Goal: Information Seeking & Learning: Find specific fact

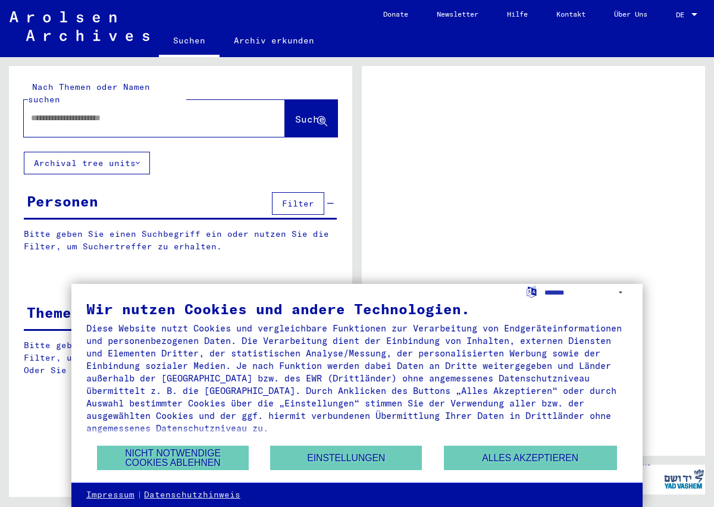
click at [211, 472] on div "Wir nutzen Cookies und andere Technologien. Diese Website nutzt Cookies und ver…" at bounding box center [356, 383] width 571 height 199
click at [211, 465] on button "Nicht notwendige Cookies ablehnen" at bounding box center [173, 458] width 152 height 24
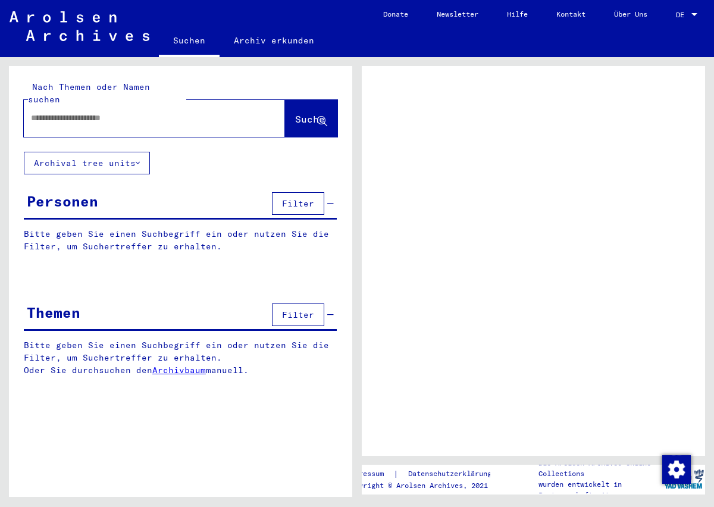
click at [186, 112] on input "text" at bounding box center [143, 118] width 225 height 12
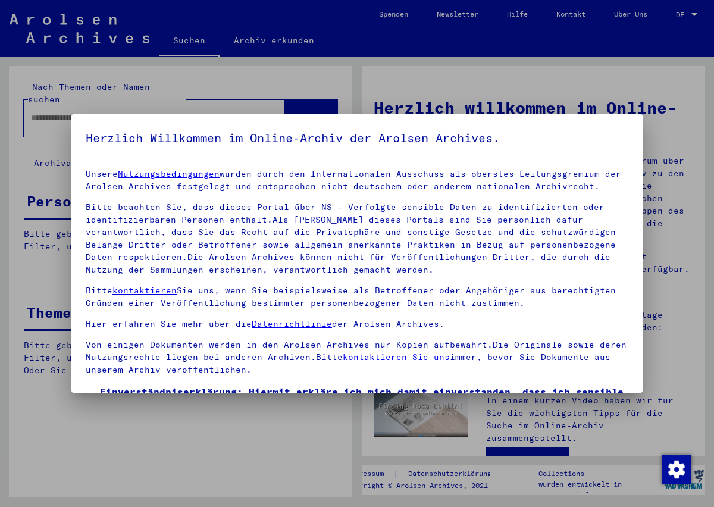
scroll to position [105, 0]
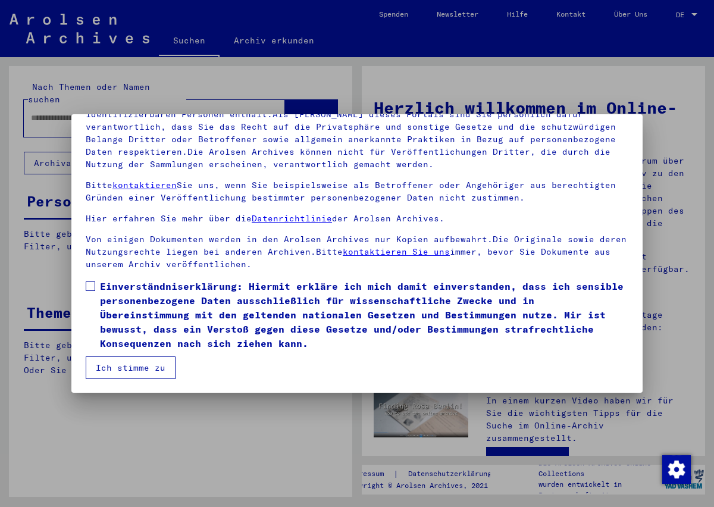
click at [108, 285] on span "Einverständniserklärung: Hiermit erkläre ich mich damit einverstanden, dass ich…" at bounding box center [364, 314] width 528 height 71
click at [118, 366] on button "Ich stimme zu" at bounding box center [131, 367] width 90 height 23
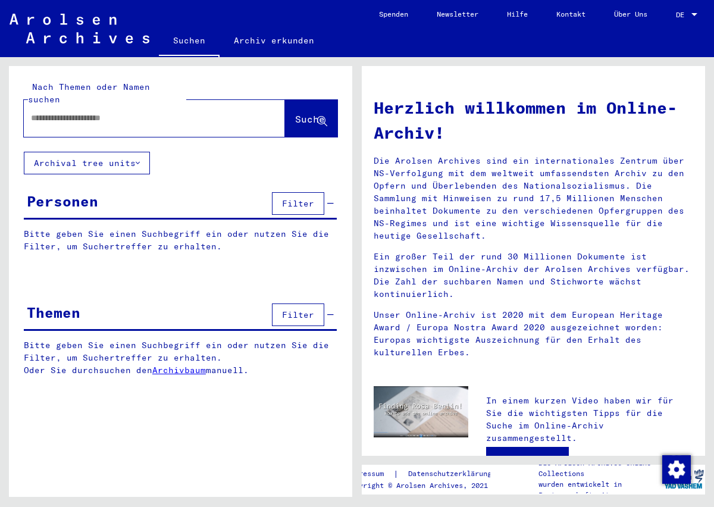
click at [124, 112] on input "text" at bounding box center [140, 118] width 218 height 12
type input "******"
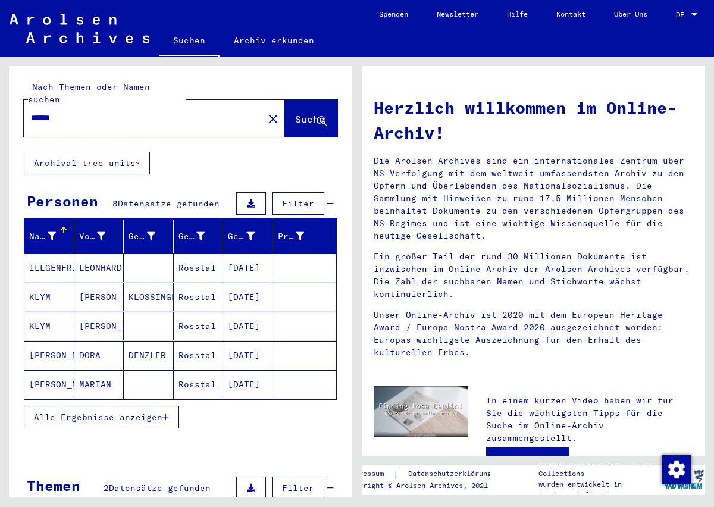
click at [95, 406] on button "Alle Ergebnisse anzeigen" at bounding box center [101, 417] width 155 height 23
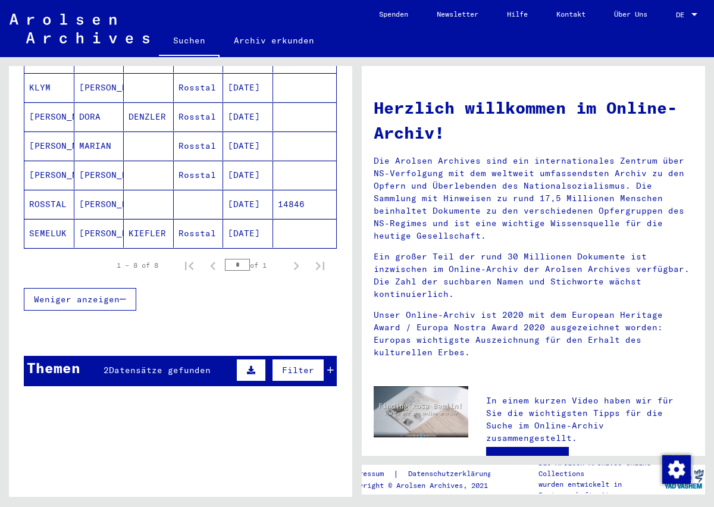
scroll to position [239, 0]
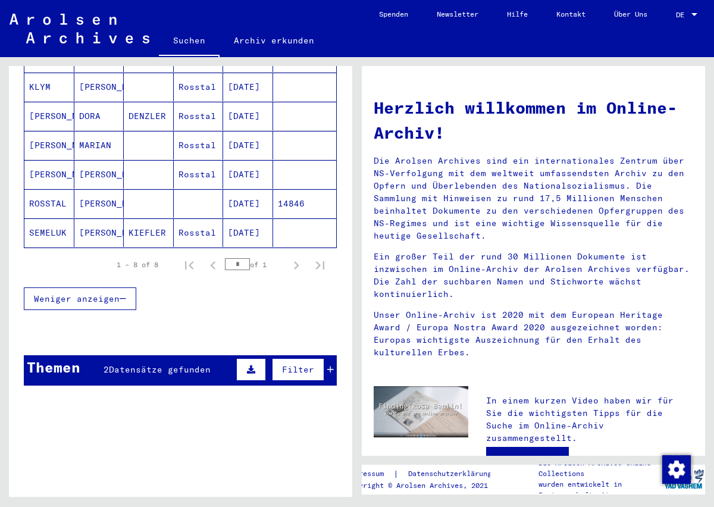
click at [329, 365] on icon at bounding box center [330, 369] width 7 height 8
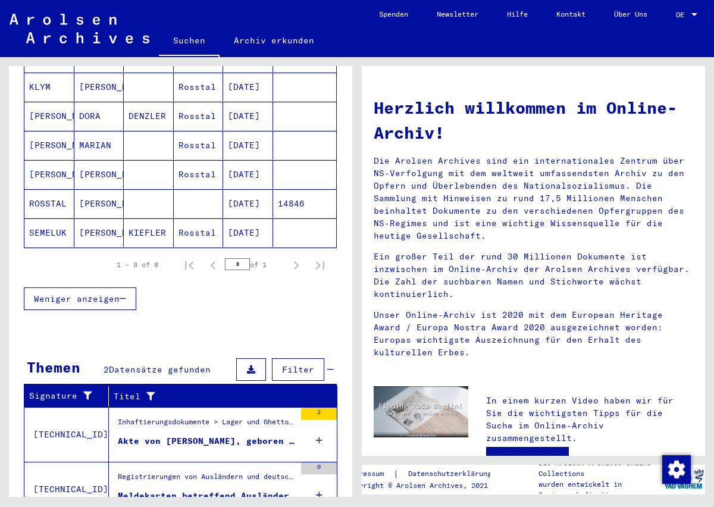
scroll to position [281, 0]
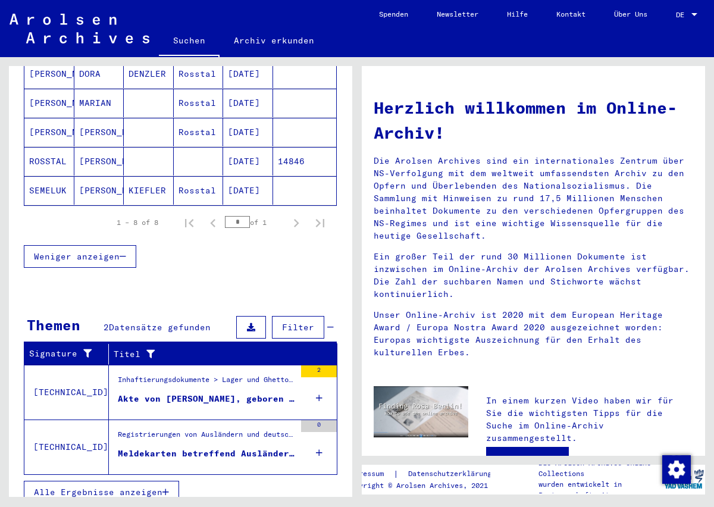
click at [163, 447] on div "Meldekarten betreffend Ausländer, die bei der Gemeinde [GEOGRAPHIC_DATA] gemeld…" at bounding box center [206, 453] width 177 height 12
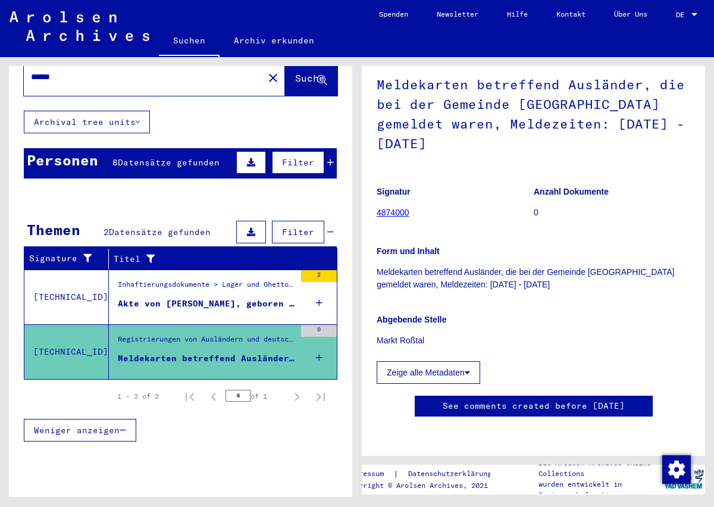
scroll to position [292, 0]
click at [446, 361] on button "Zeige alle Metadaten" at bounding box center [429, 372] width 104 height 23
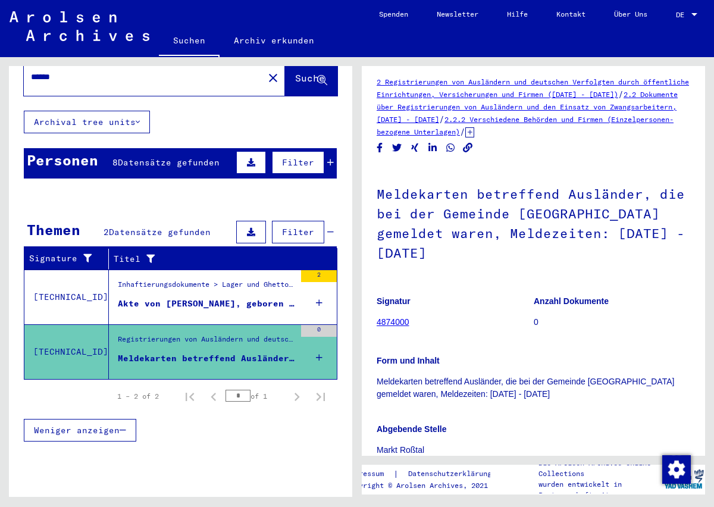
scroll to position [0, 0]
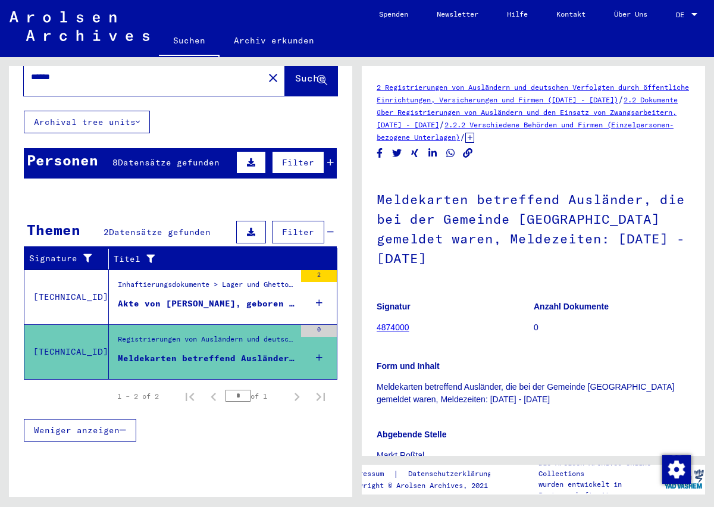
click at [228, 279] on div "Inhaftierungsdokumente > Lager und Ghettos > Konzentrationslager [GEOGRAPHIC_DA…" at bounding box center [206, 287] width 177 height 17
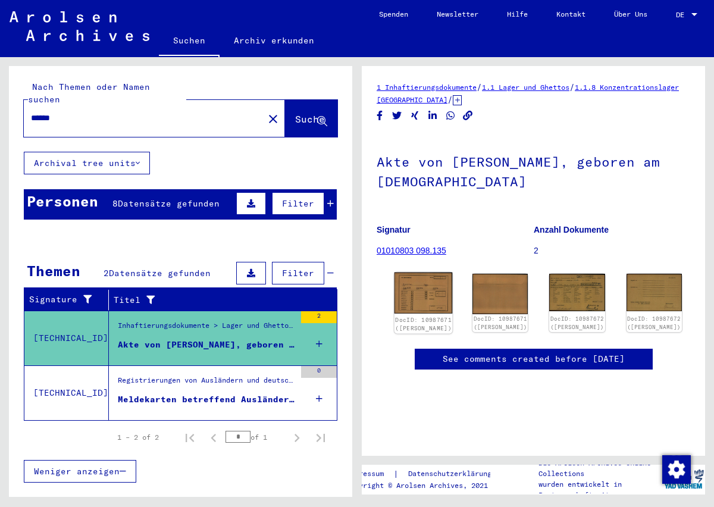
click at [412, 289] on img at bounding box center [423, 293] width 58 height 42
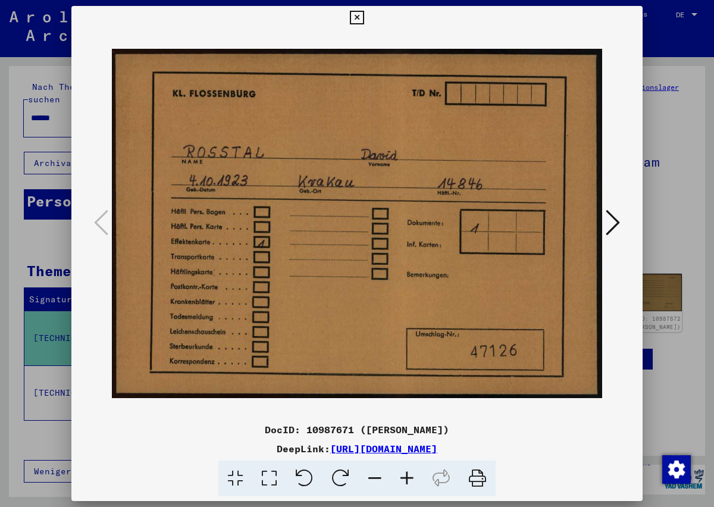
click at [619, 224] on icon at bounding box center [613, 222] width 14 height 29
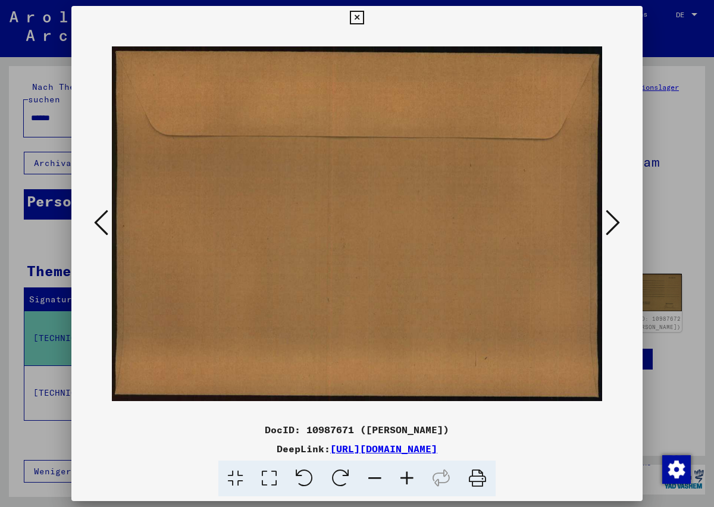
click at [618, 228] on icon at bounding box center [613, 222] width 14 height 29
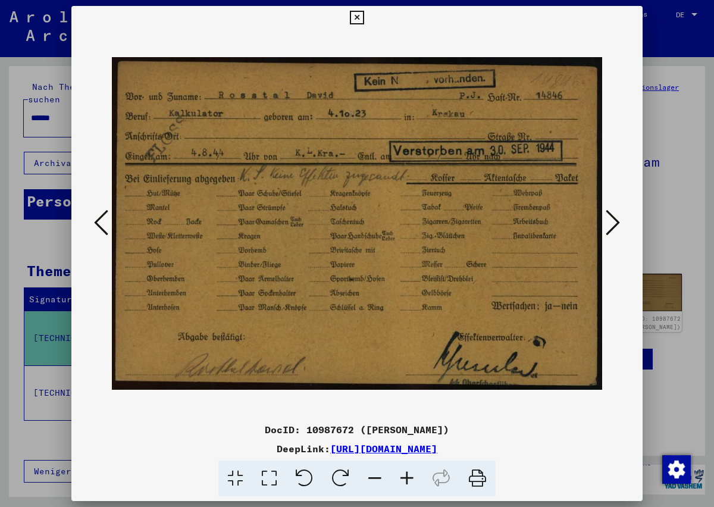
click at [354, 17] on icon at bounding box center [357, 18] width 14 height 14
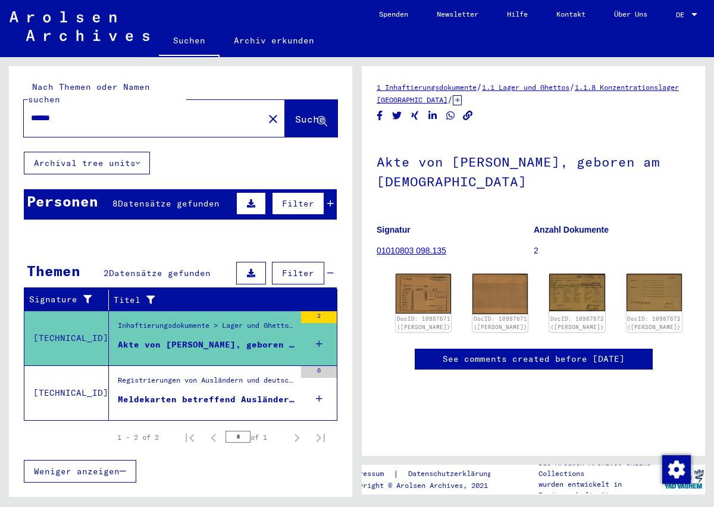
click at [330, 199] on icon at bounding box center [330, 203] width 7 height 8
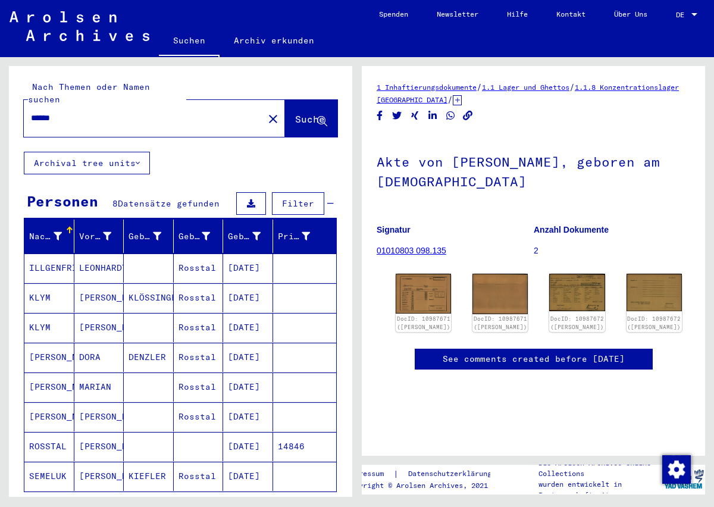
click at [55, 261] on mat-cell "ILLGENFRITZ" at bounding box center [49, 267] width 50 height 29
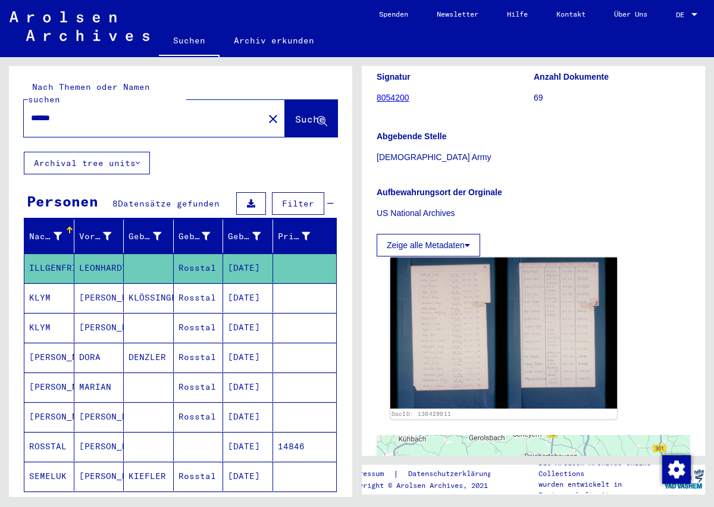
scroll to position [234, 0]
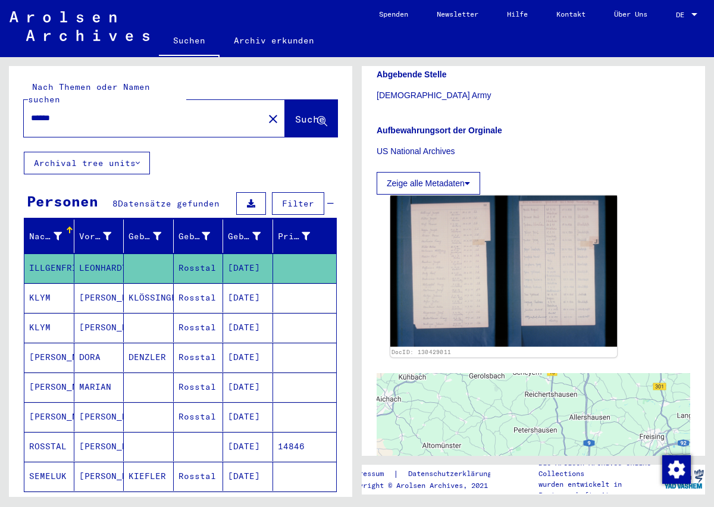
click at [471, 287] on img at bounding box center [503, 271] width 227 height 151
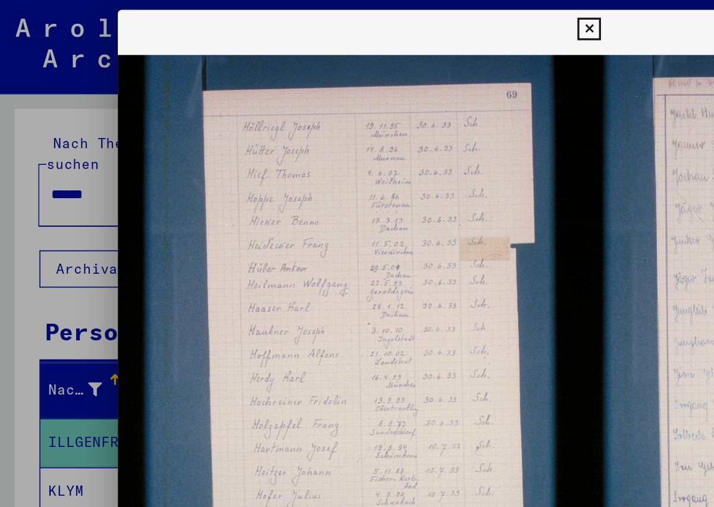
click at [349, 17] on button at bounding box center [356, 18] width 21 height 24
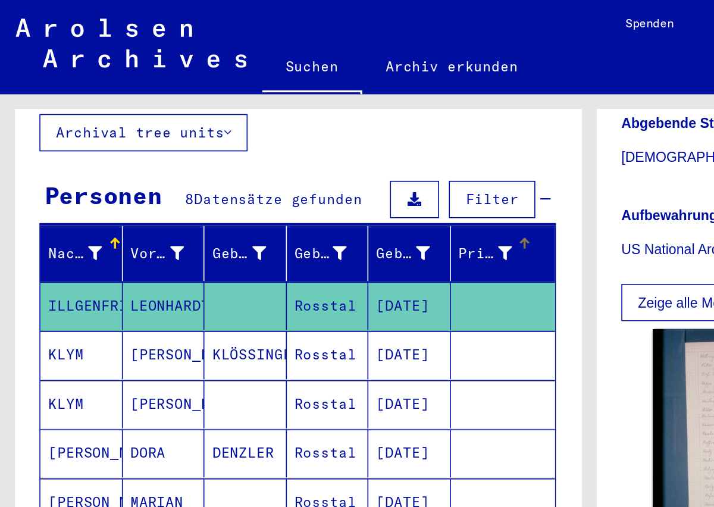
scroll to position [87, 0]
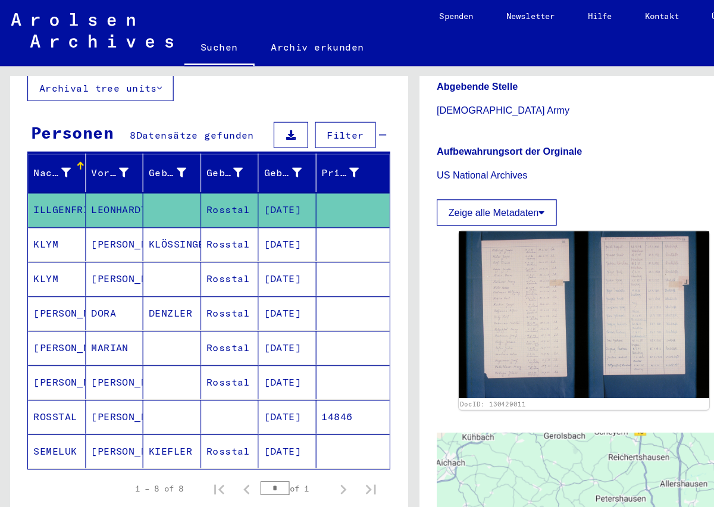
click at [59, 203] on mat-cell "KLYM" at bounding box center [49, 210] width 50 height 29
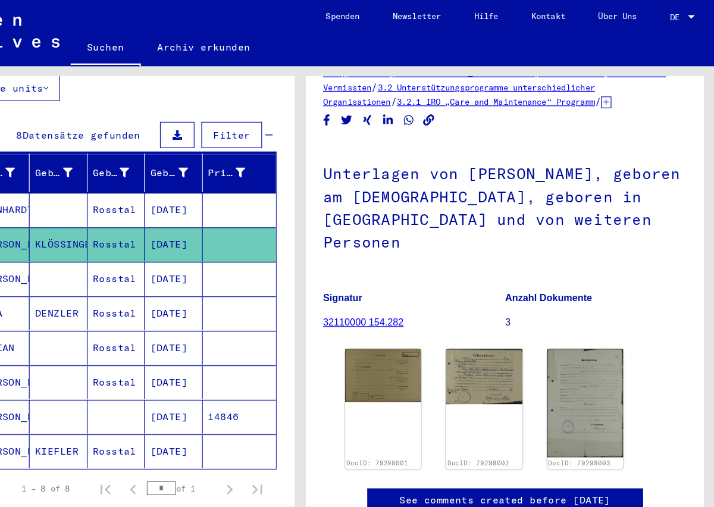
scroll to position [35, 0]
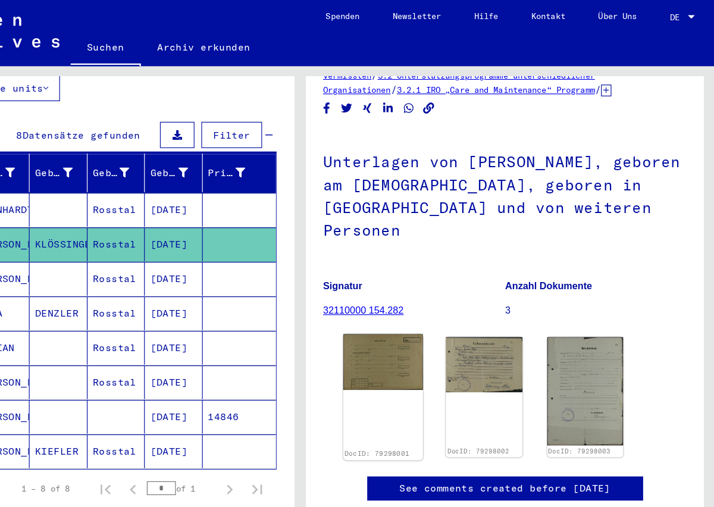
click at [433, 301] on img at bounding box center [428, 313] width 69 height 48
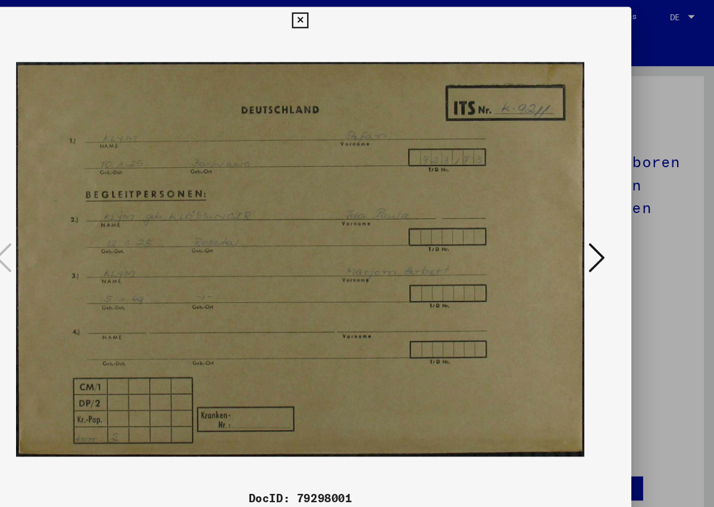
scroll to position [0, 0]
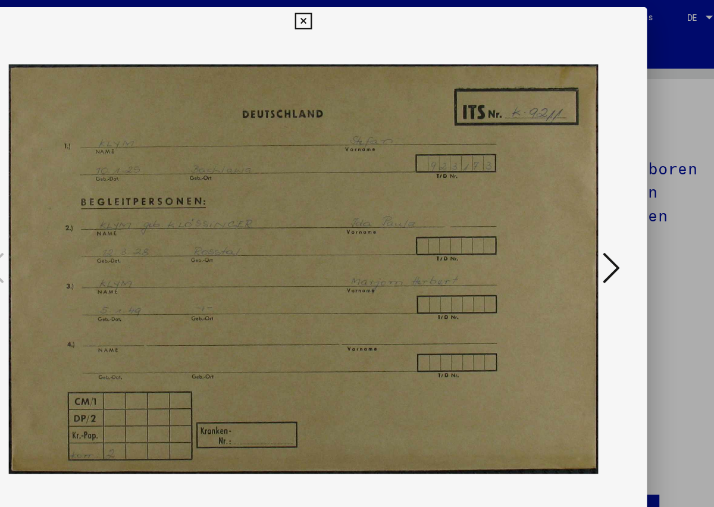
click at [624, 215] on div at bounding box center [356, 224] width 571 height 388
click at [614, 215] on icon at bounding box center [613, 222] width 14 height 29
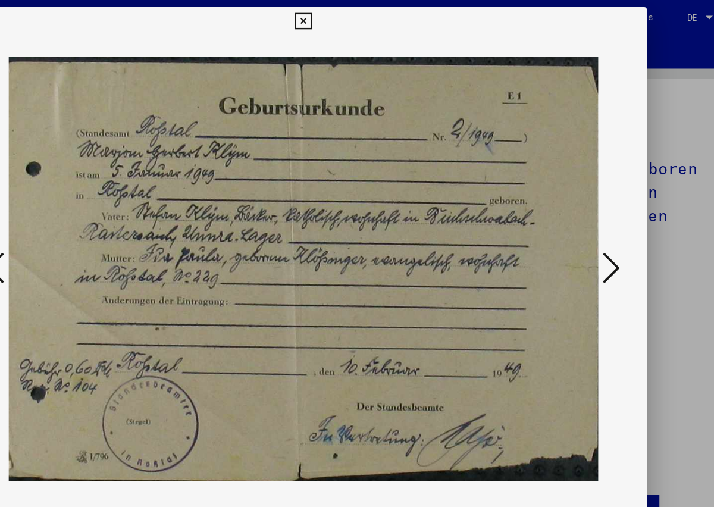
click at [618, 224] on icon at bounding box center [613, 222] width 14 height 29
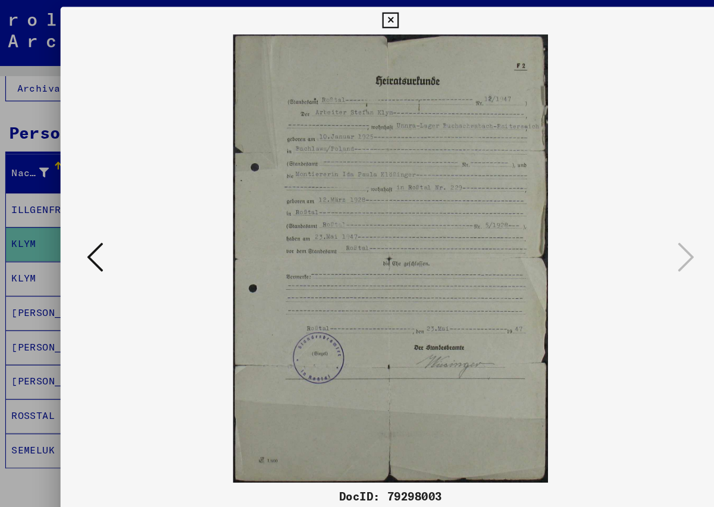
click at [357, 15] on icon at bounding box center [357, 18] width 14 height 14
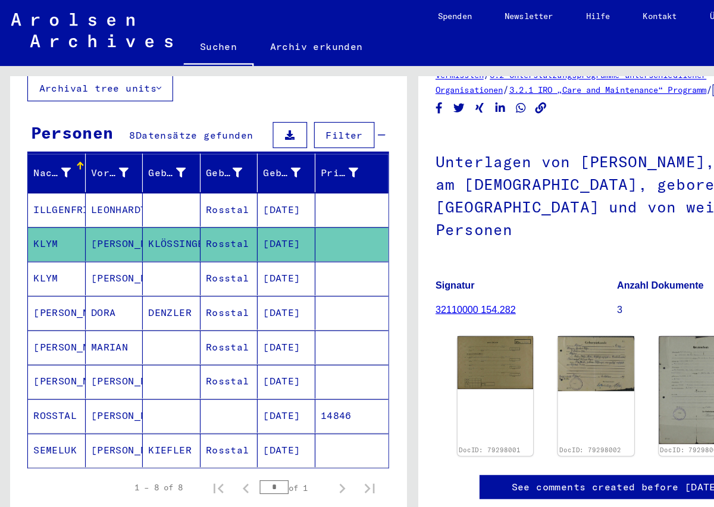
click at [61, 226] on mat-cell "KLYM" at bounding box center [49, 240] width 50 height 29
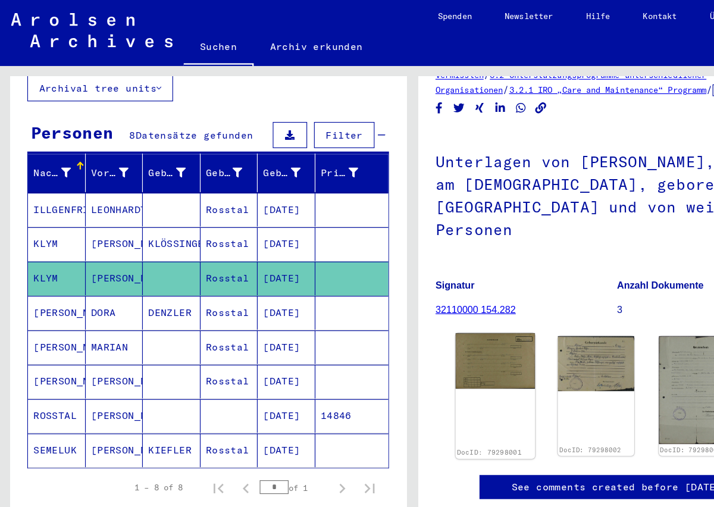
scroll to position [59, 0]
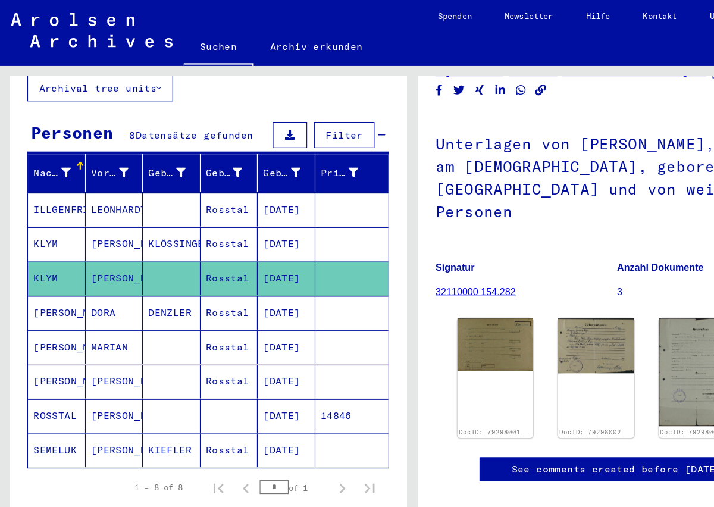
click at [58, 262] on mat-cell "[PERSON_NAME]" at bounding box center [49, 270] width 50 height 29
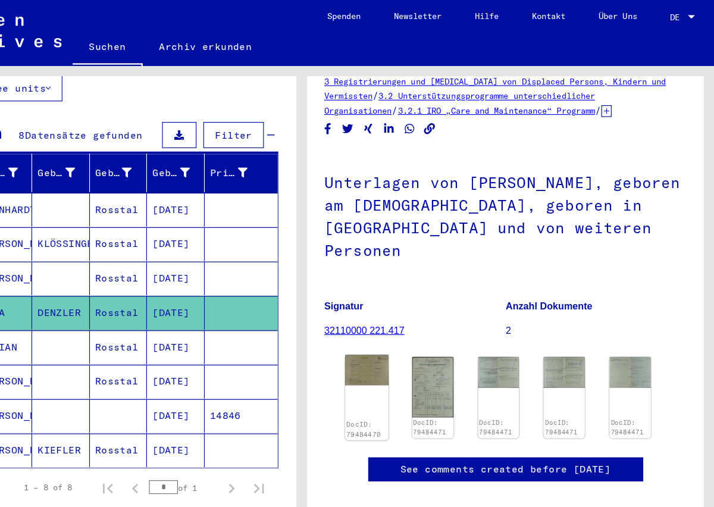
click at [405, 307] on img at bounding box center [413, 320] width 37 height 26
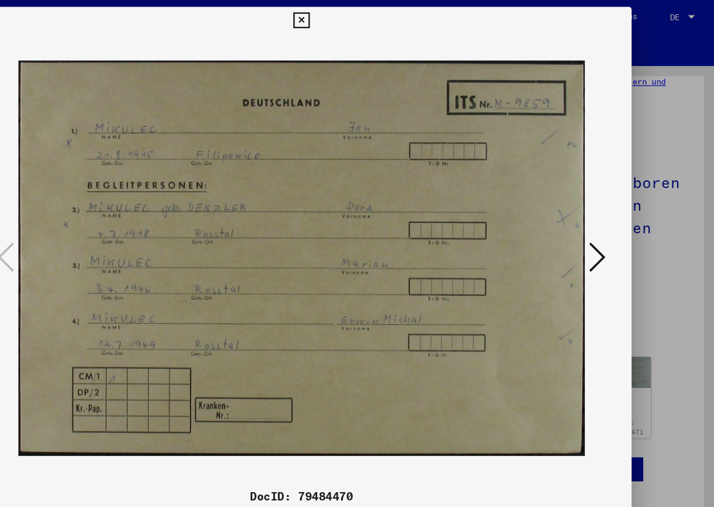
click at [616, 223] on icon at bounding box center [613, 222] width 14 height 29
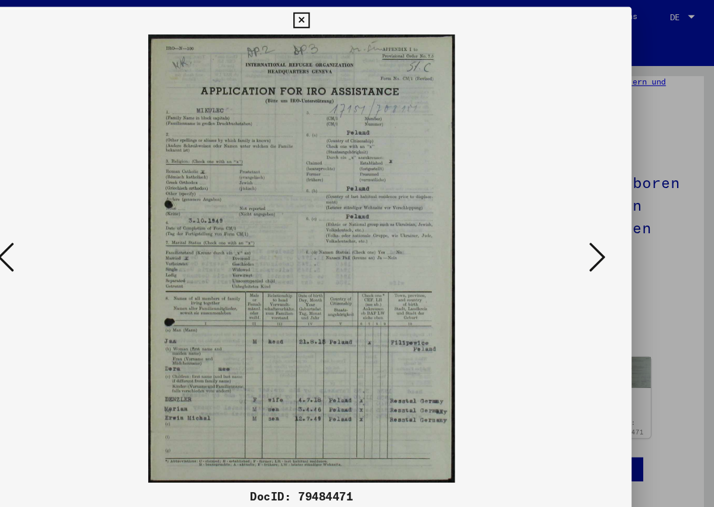
click at [352, 77] on img at bounding box center [357, 224] width 490 height 388
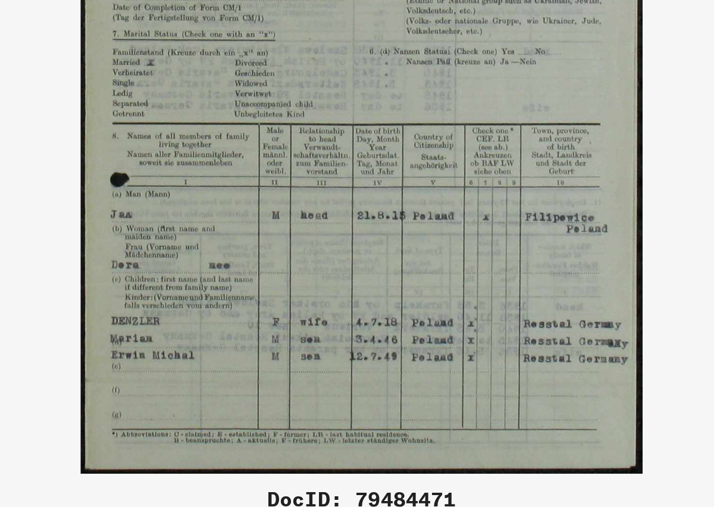
click at [325, 315] on img at bounding box center [357, 224] width 490 height 388
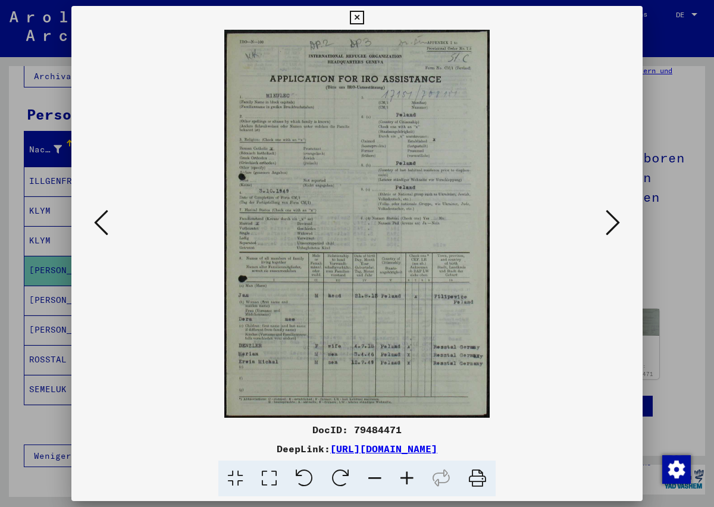
click at [614, 224] on icon at bounding box center [613, 222] width 14 height 29
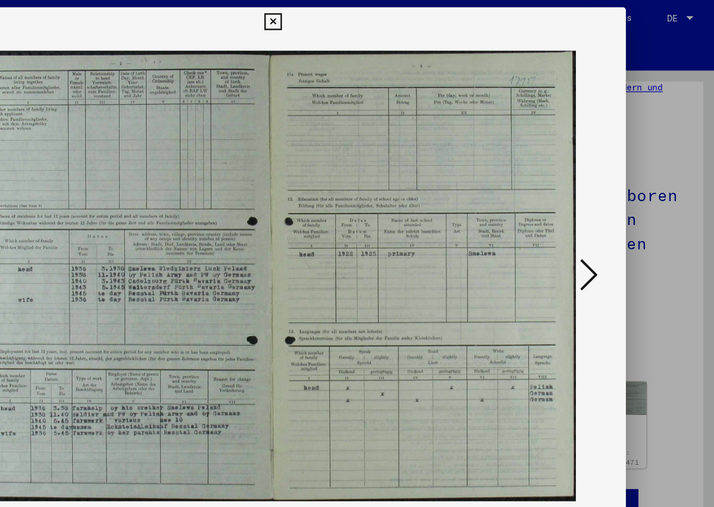
click at [622, 228] on button at bounding box center [612, 223] width 21 height 34
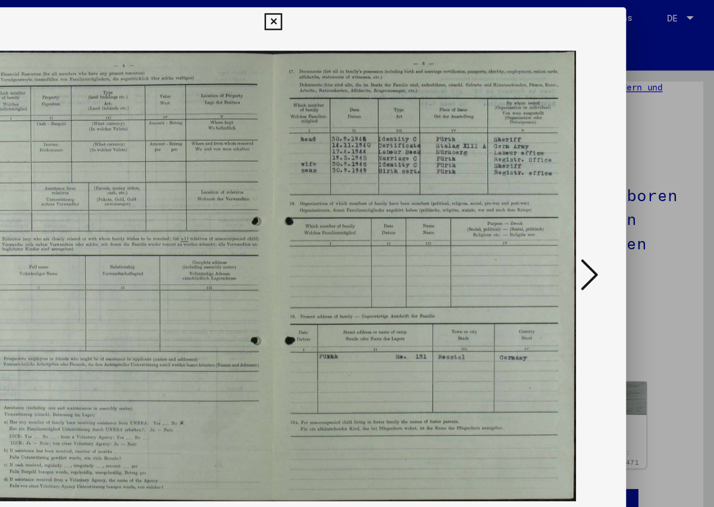
click at [620, 227] on button at bounding box center [612, 223] width 21 height 34
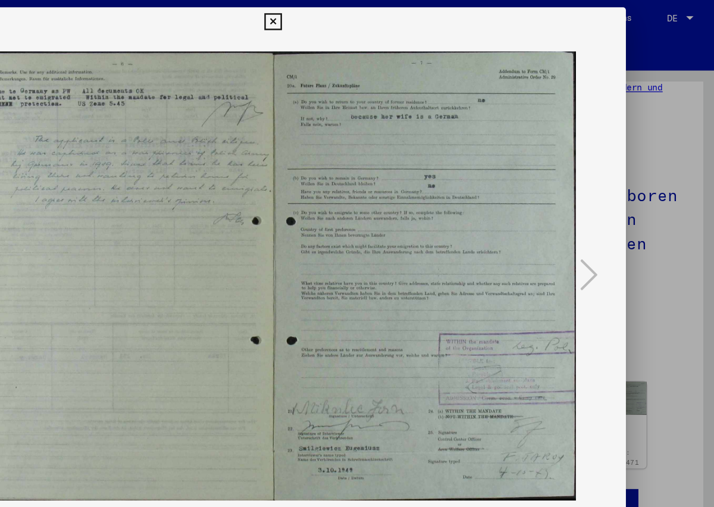
click at [353, 24] on icon at bounding box center [357, 18] width 14 height 14
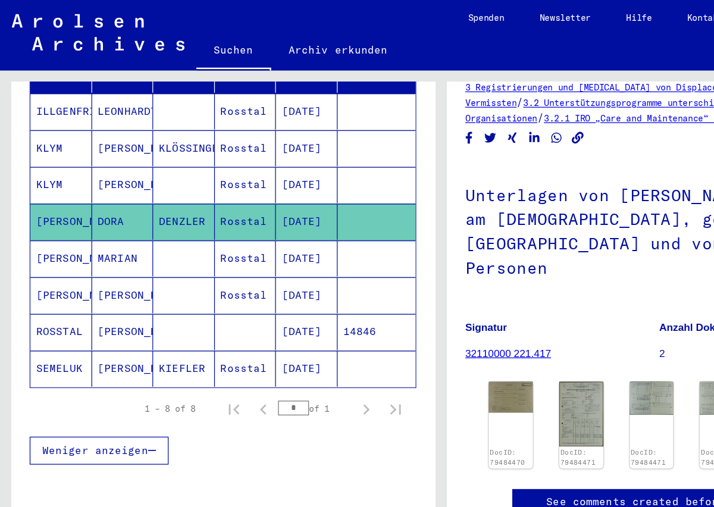
scroll to position [179, 0]
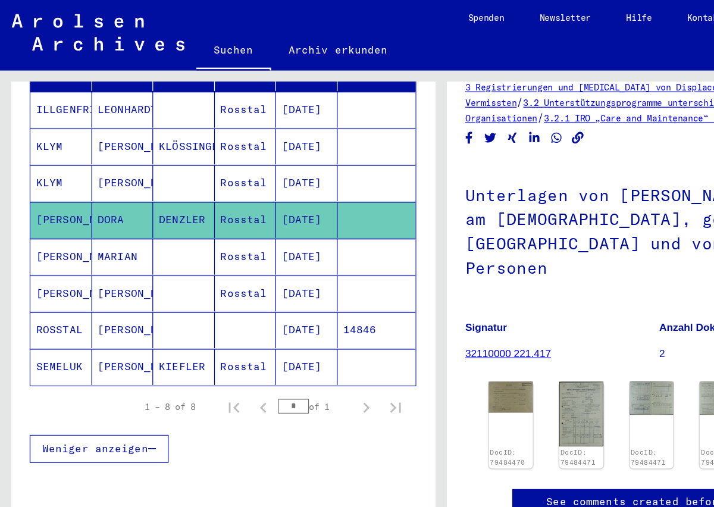
click at [45, 288] on mat-cell "SEMELUK" at bounding box center [49, 297] width 50 height 29
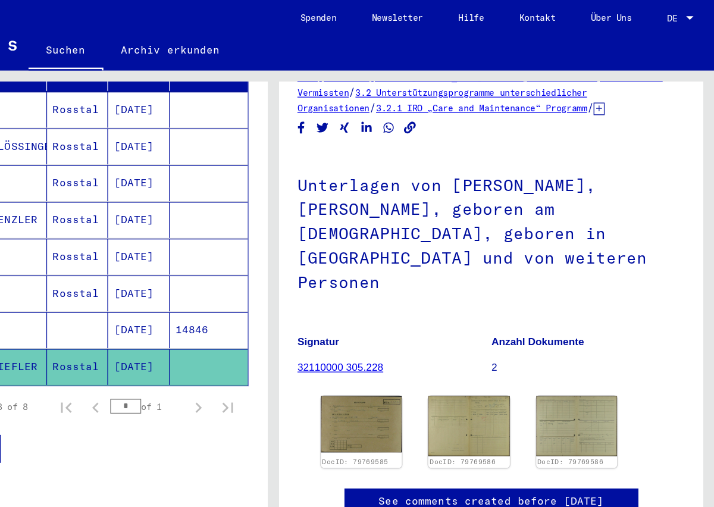
scroll to position [99, 0]
click at [425, 319] on img at bounding box center [428, 343] width 69 height 48
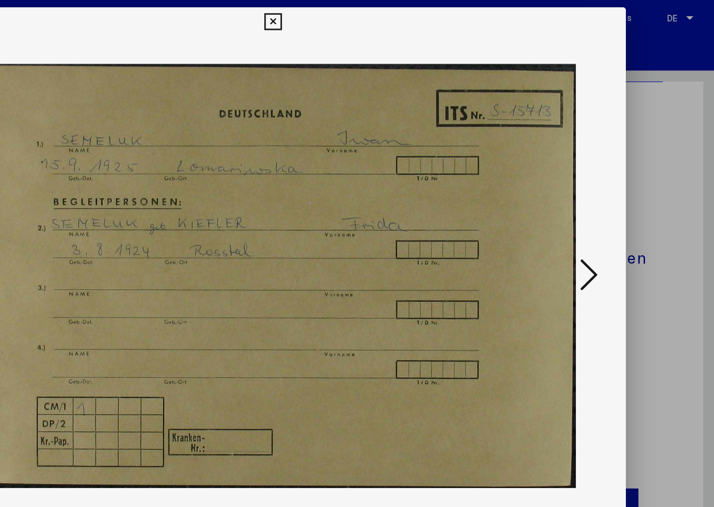
click at [617, 220] on icon at bounding box center [613, 222] width 14 height 29
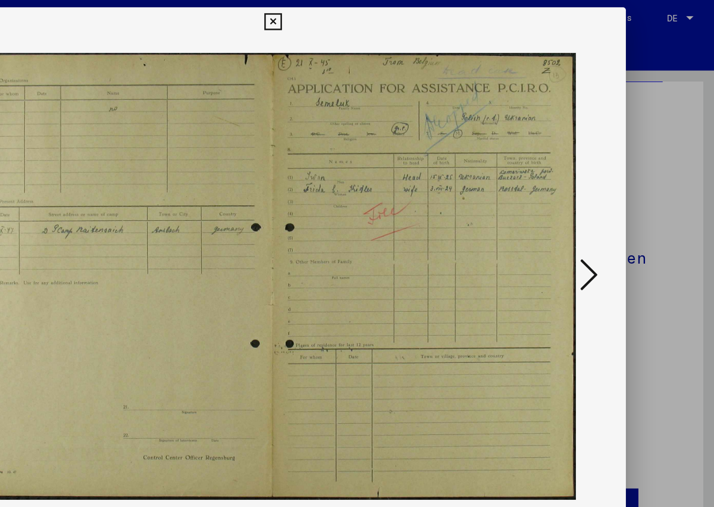
click at [615, 219] on icon at bounding box center [613, 222] width 14 height 29
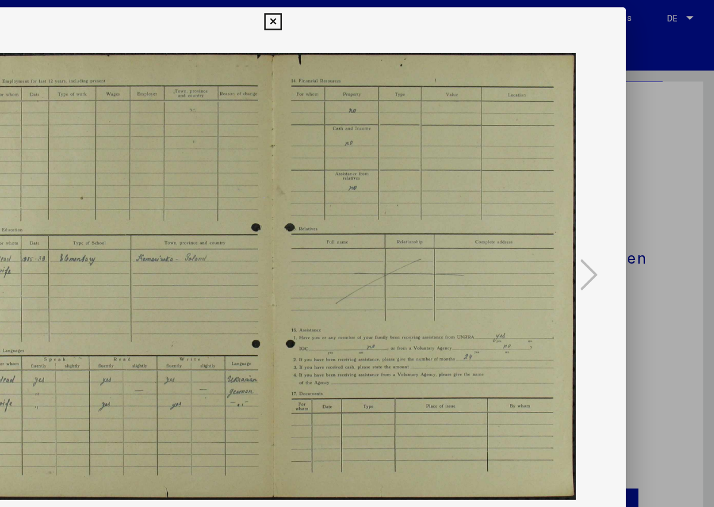
click at [347, 15] on button at bounding box center [356, 18] width 21 height 24
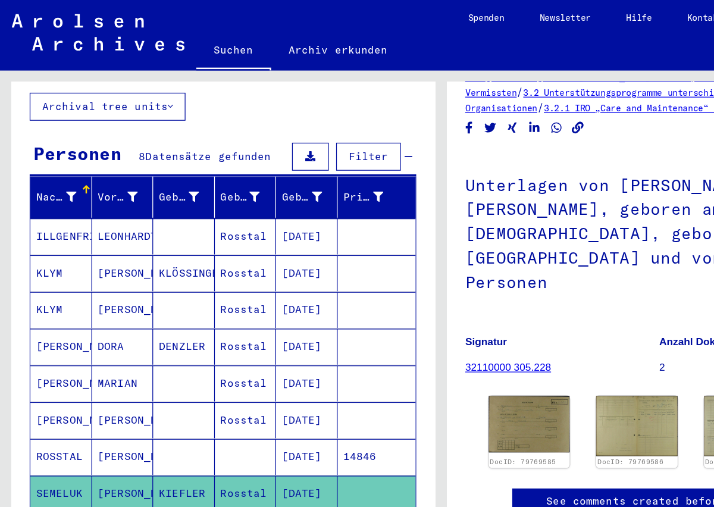
scroll to position [0, 0]
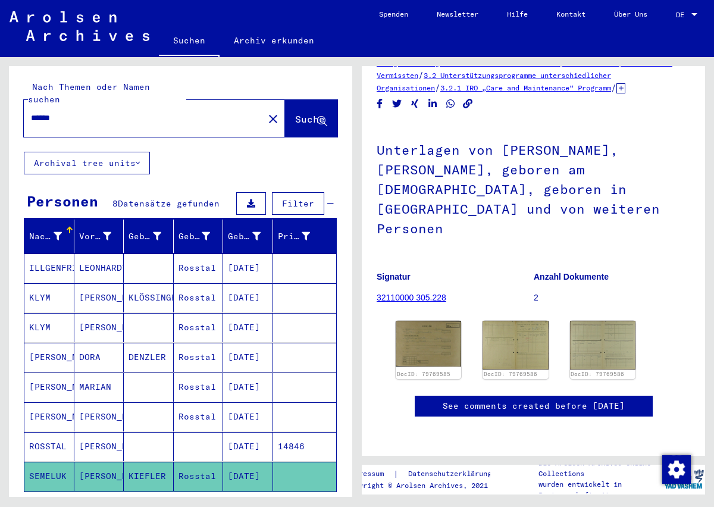
drag, startPoint x: 155, startPoint y: 151, endPoint x: 73, endPoint y: 143, distance: 82.5
click at [71, 144] on div "Nach Themen oder Namen suchen ****** close Suche Archival tree units Personen 8…" at bounding box center [180, 352] width 343 height 573
drag, startPoint x: 76, startPoint y: 112, endPoint x: -12, endPoint y: 126, distance: 89.0
click at [0, 126] on html "Suchen Archiv erkunden Spenden Newsletter Hilfe Kontakt Über Uns Suchen Archiv …" at bounding box center [357, 253] width 714 height 507
click at [68, 112] on input "******" at bounding box center [143, 118] width 225 height 12
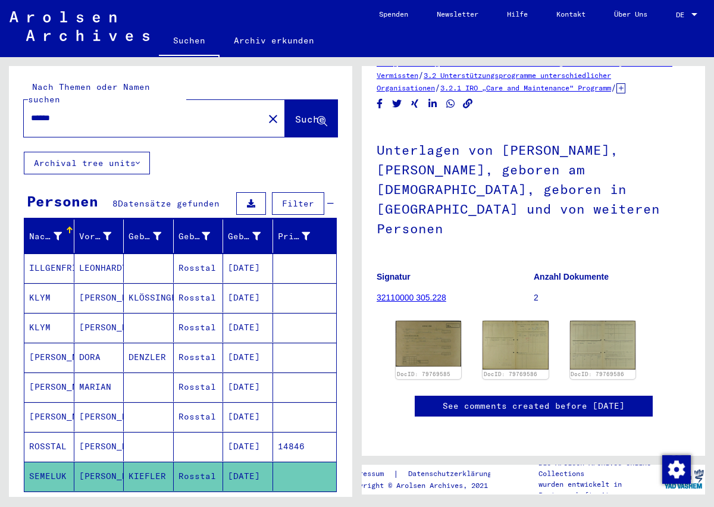
drag, startPoint x: 68, startPoint y: 108, endPoint x: -10, endPoint y: 103, distance: 78.7
click at [0, 103] on html "Suchen Archiv erkunden Spenden Newsletter Hilfe Kontakt Über Uns Suchen Archiv …" at bounding box center [357, 253] width 714 height 507
type input "******"
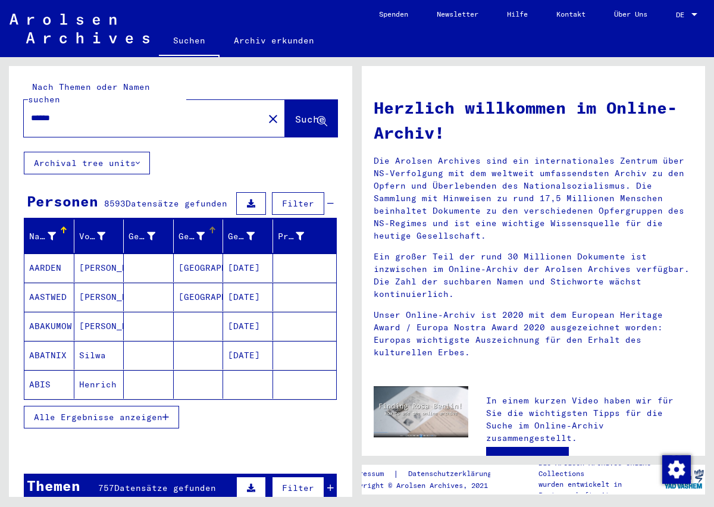
click at [196, 230] on div "Geburt‏" at bounding box center [200, 236] width 45 height 19
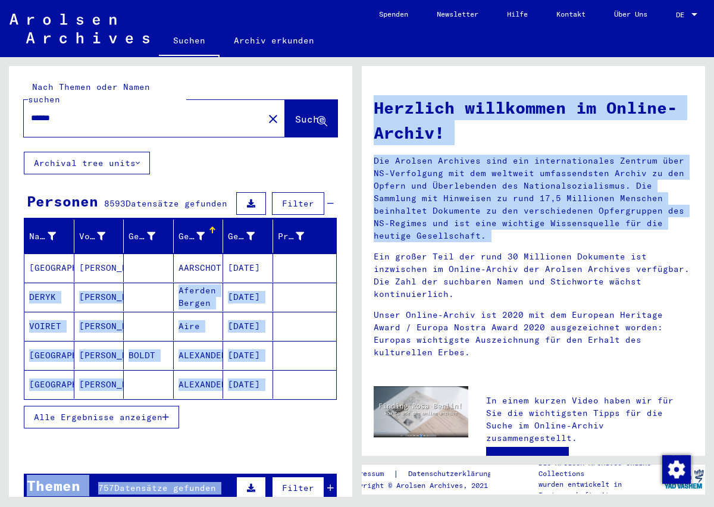
drag, startPoint x: 349, startPoint y: 262, endPoint x: 374, endPoint y: 262, distance: 25.0
click at [374, 57] on div "Nach Themen oder Namen suchen ****** close Suche Archival tree units Personen 8…" at bounding box center [357, 57] width 714 height 0
click at [374, 262] on p "Ein großer Teil der rund 30 Millionen Dokumente ist inzwischen im Online-Archiv…" at bounding box center [533, 275] width 319 height 50
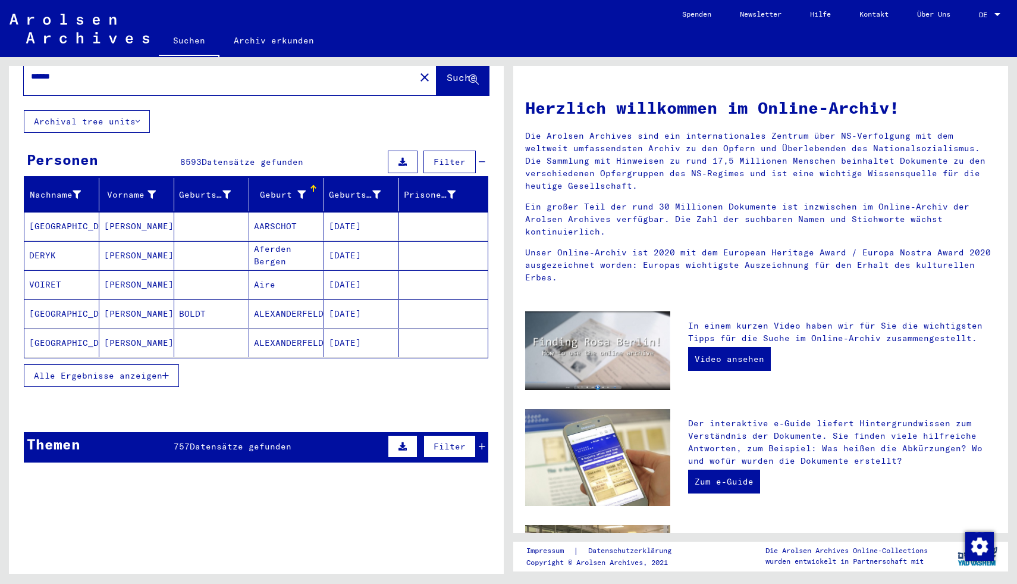
scroll to position [43, 0]
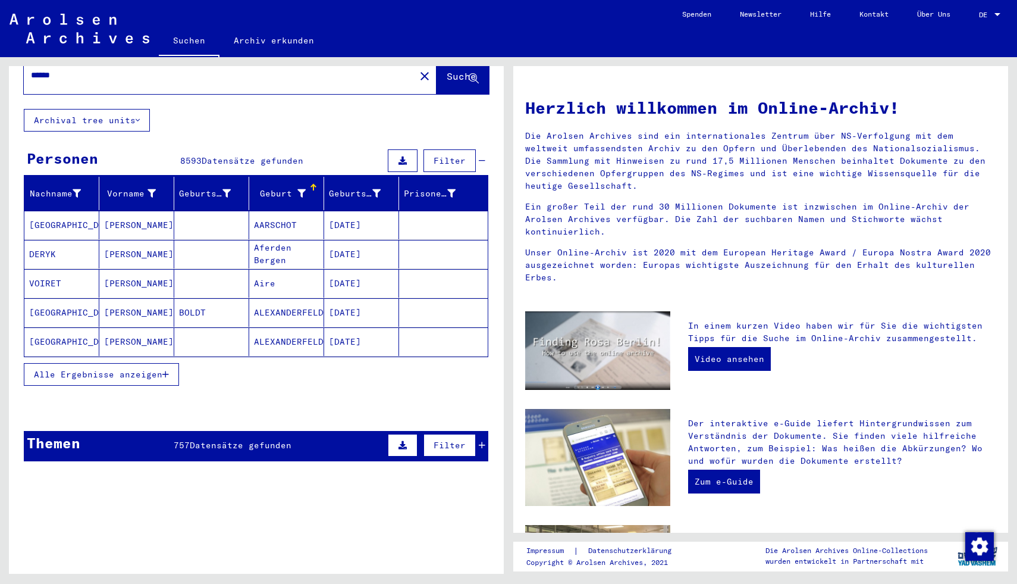
click at [438, 158] on button "Filter" at bounding box center [450, 160] width 52 height 23
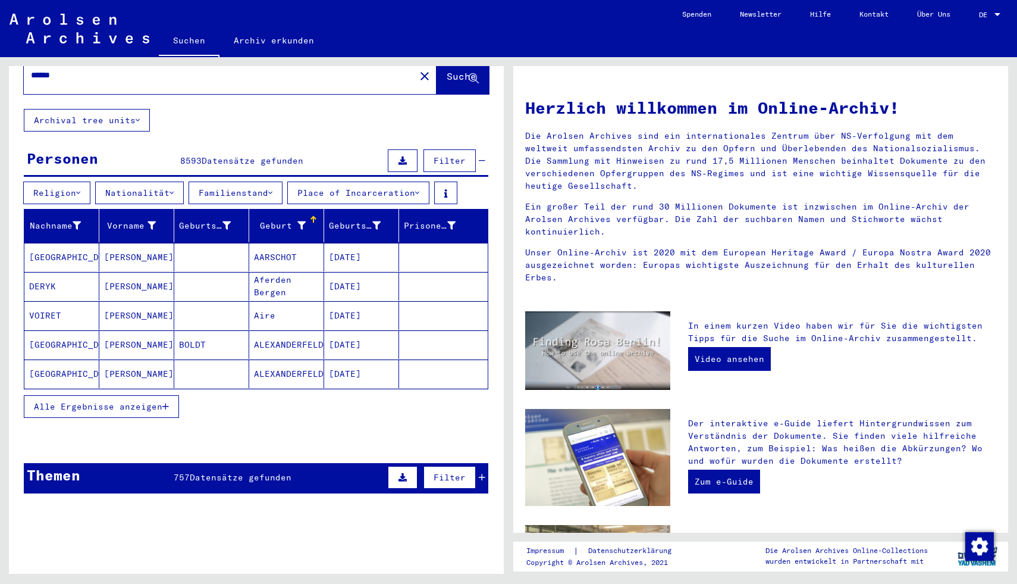
click at [355, 181] on button "Place of Incarceration" at bounding box center [358, 192] width 142 height 23
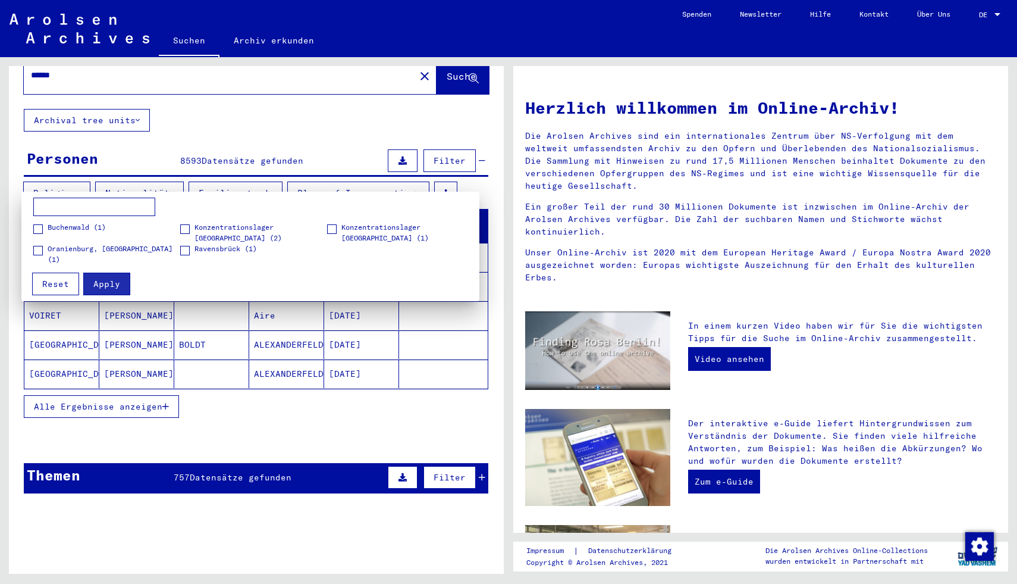
click at [355, 176] on div at bounding box center [508, 292] width 1017 height 584
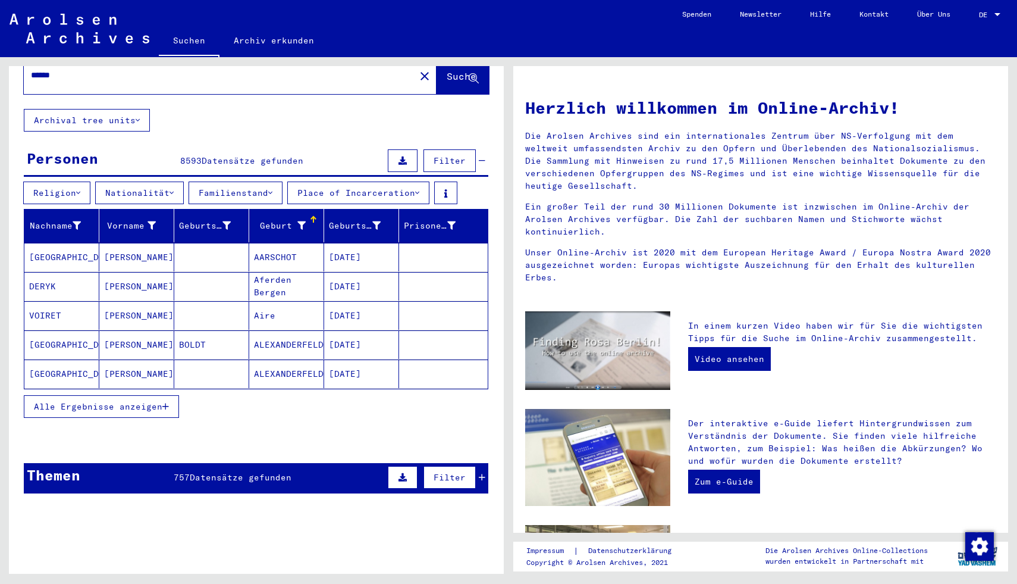
click at [255, 181] on button "Familienstand" at bounding box center [236, 192] width 94 height 23
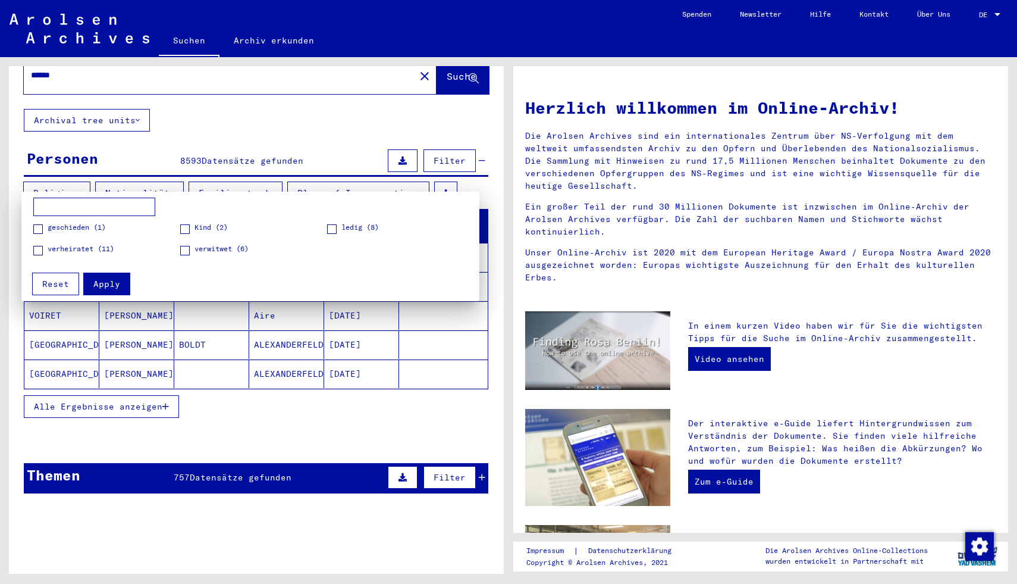
click at [255, 176] on div at bounding box center [508, 292] width 1017 height 584
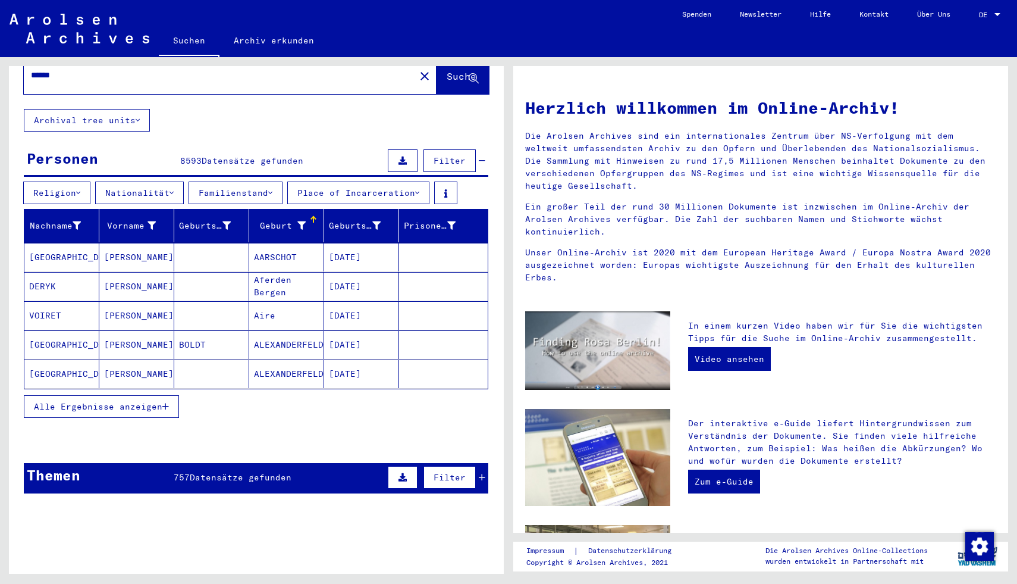
click at [159, 181] on button "Nationalität" at bounding box center [139, 192] width 89 height 23
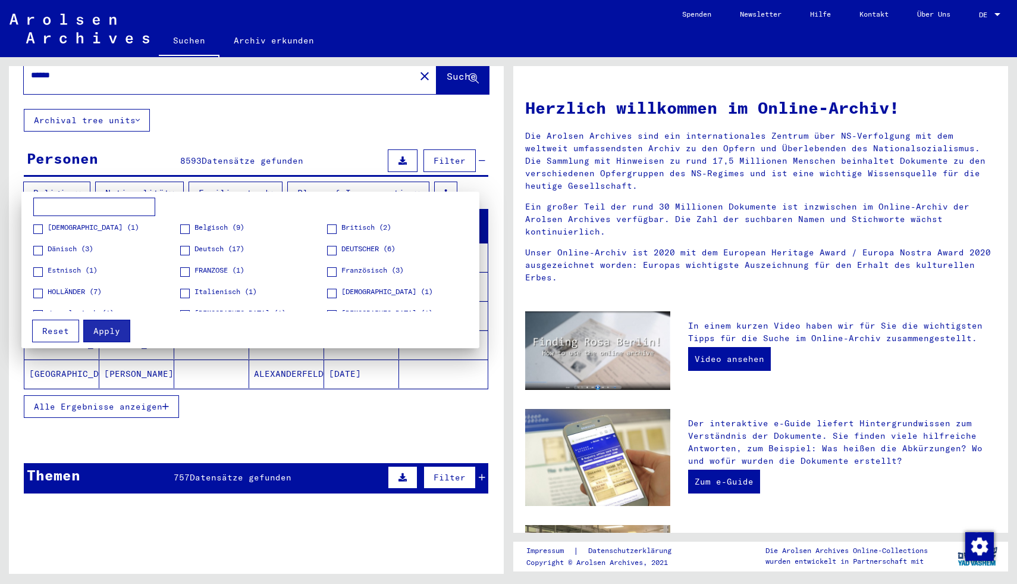
click at [159, 180] on div at bounding box center [508, 292] width 1017 height 584
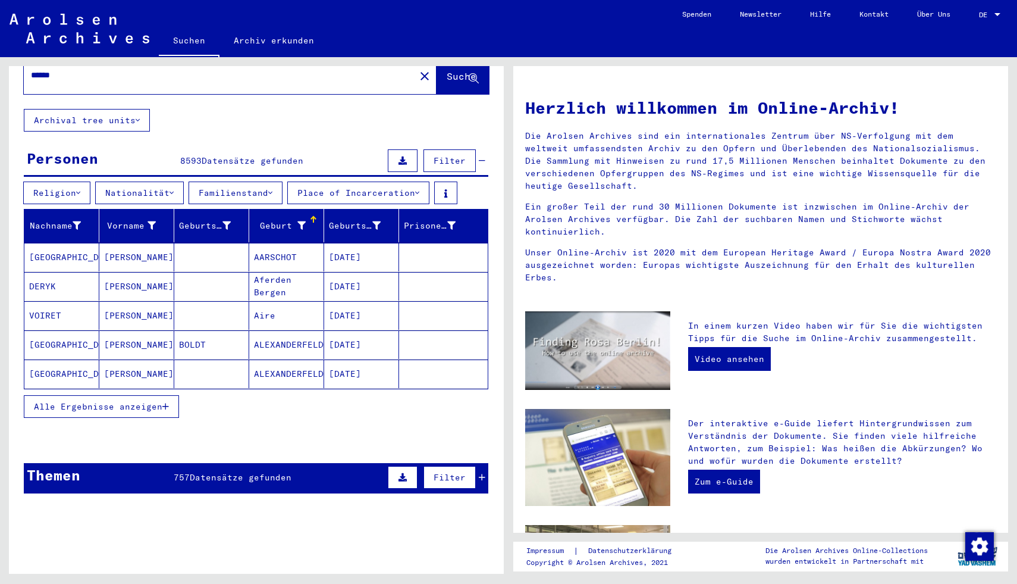
click at [77, 185] on button "Religion" at bounding box center [56, 192] width 67 height 23
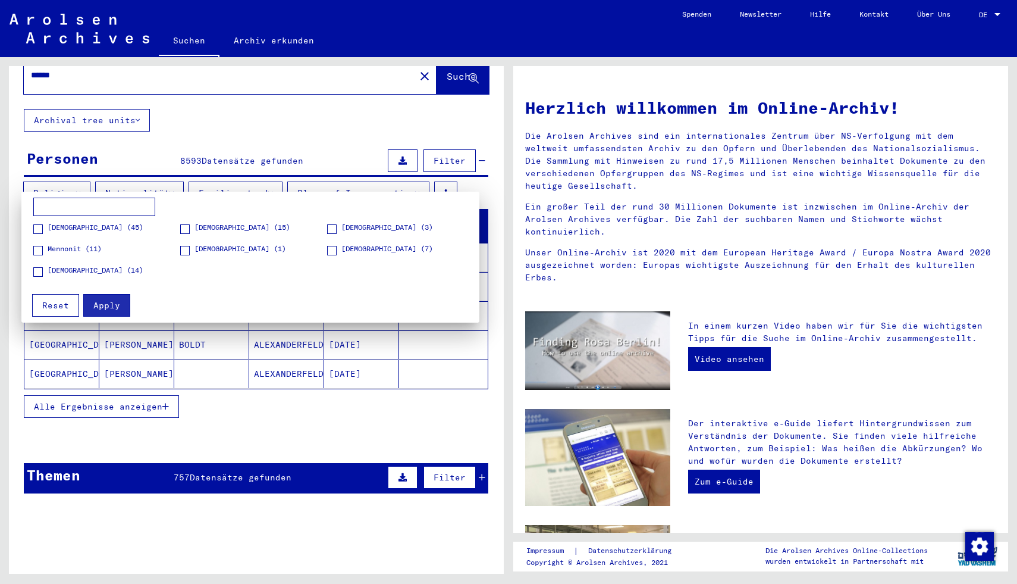
click at [77, 185] on div at bounding box center [508, 292] width 1017 height 584
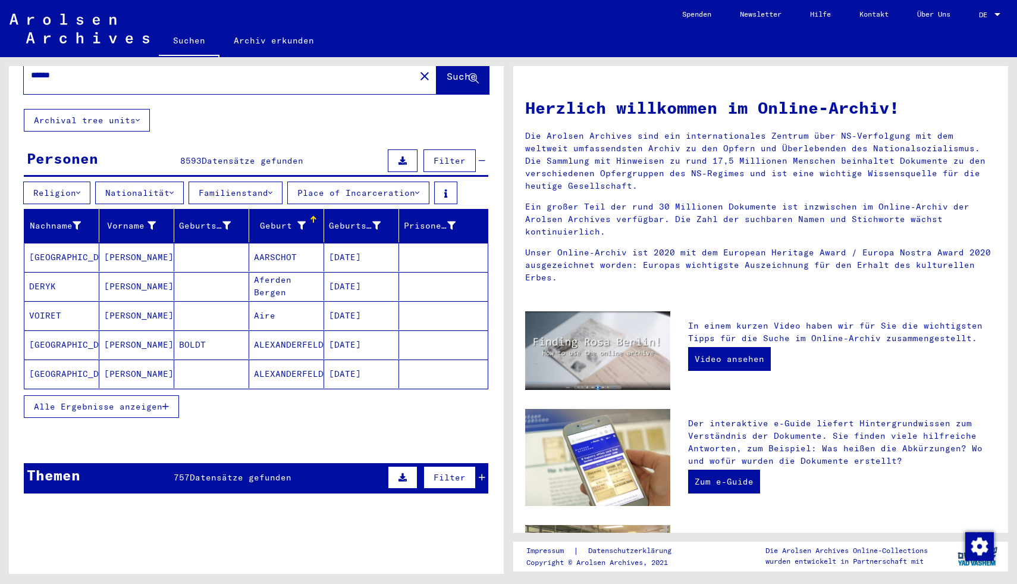
click at [155, 399] on button "Alle Ergebnisse anzeigen" at bounding box center [101, 406] width 155 height 23
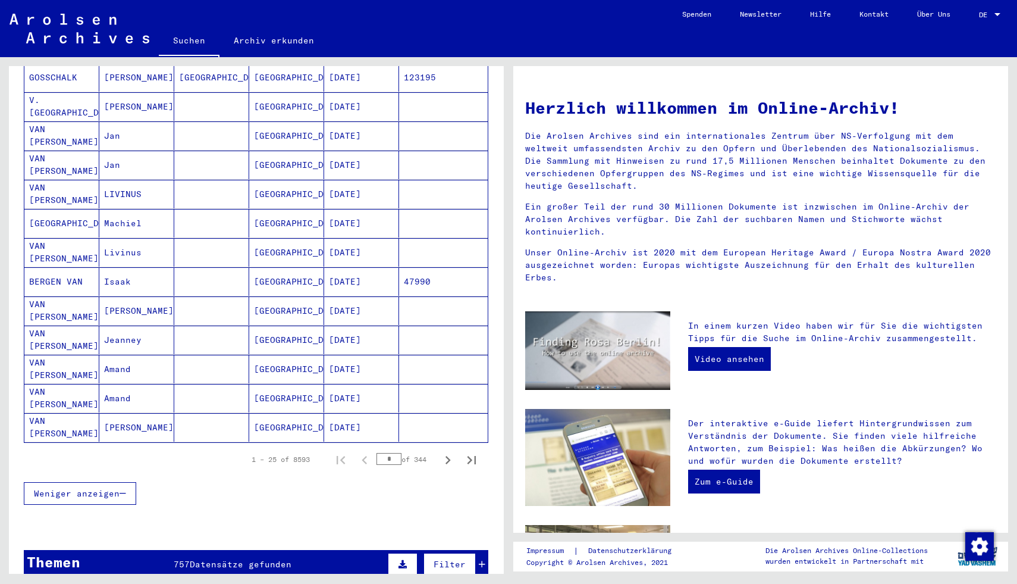
scroll to position [575, 0]
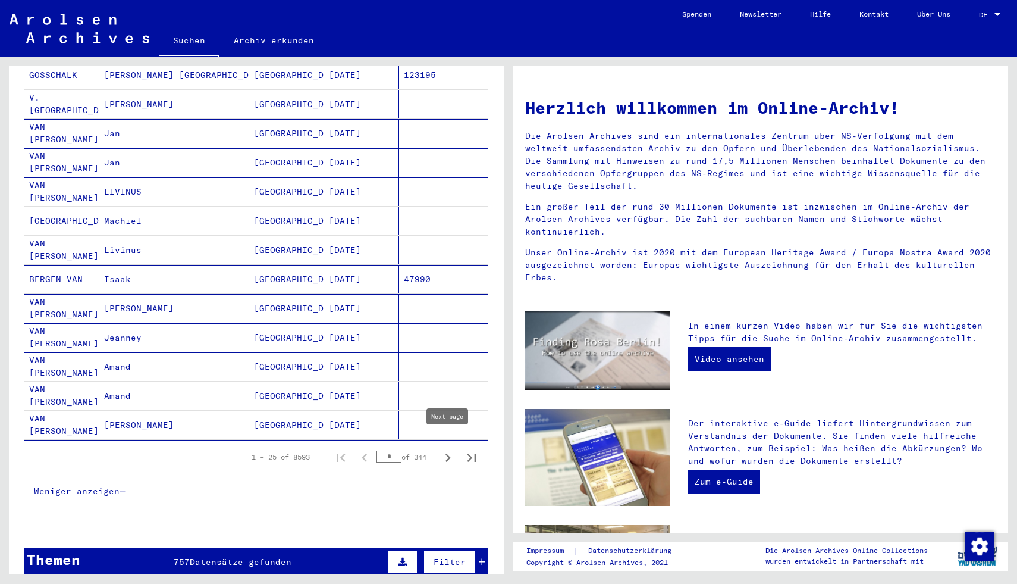
click at [447, 449] on icon "Next page" at bounding box center [448, 457] width 17 height 17
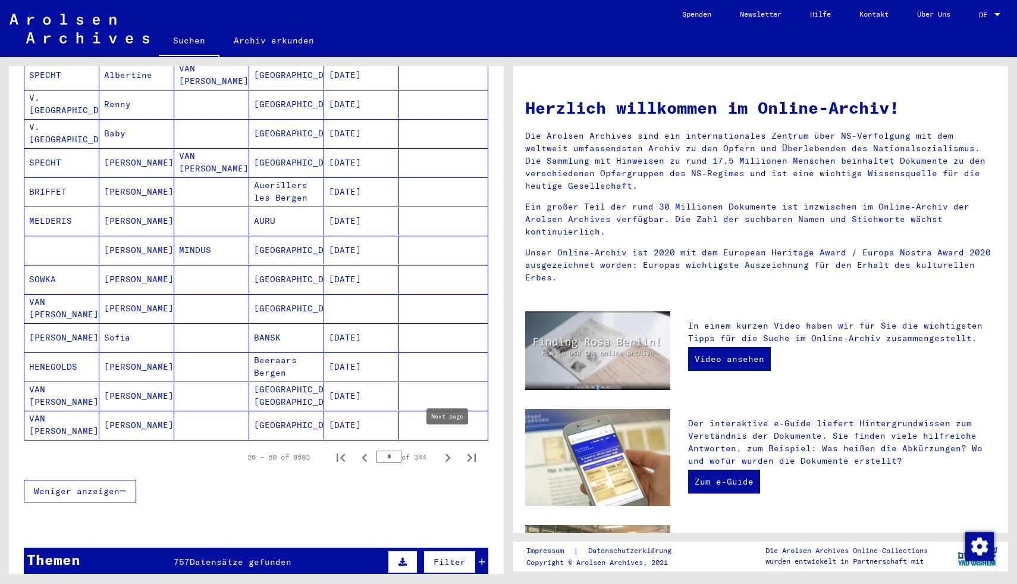
click at [447, 449] on icon "Next page" at bounding box center [448, 457] width 17 height 17
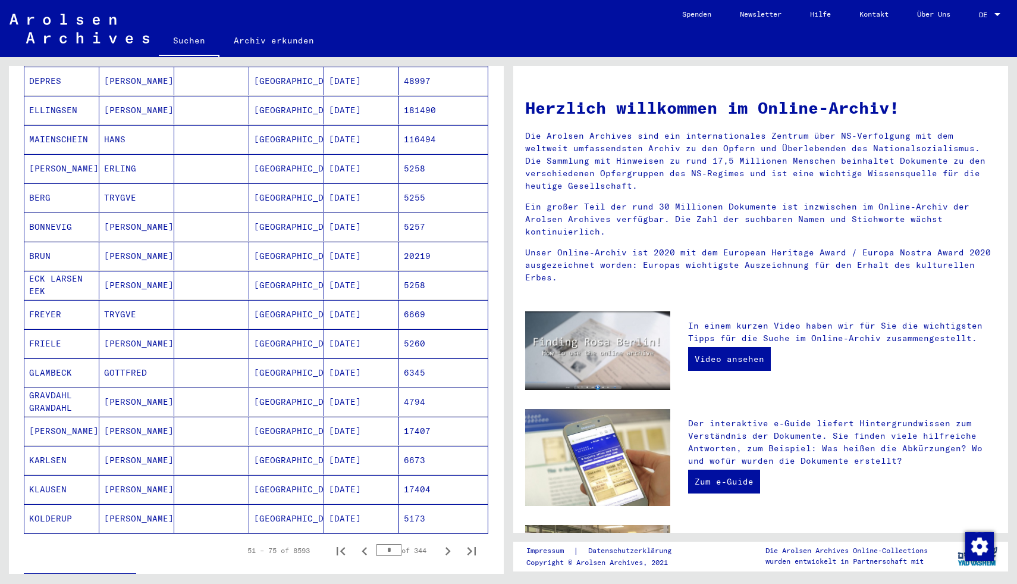
scroll to position [487, 0]
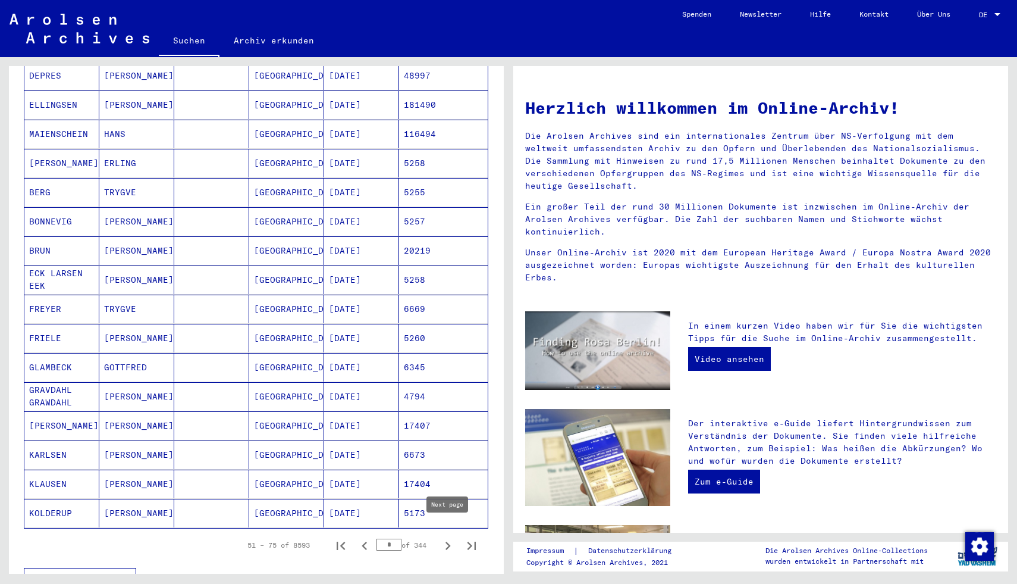
click at [454, 506] on icon "Next page" at bounding box center [448, 545] width 17 height 17
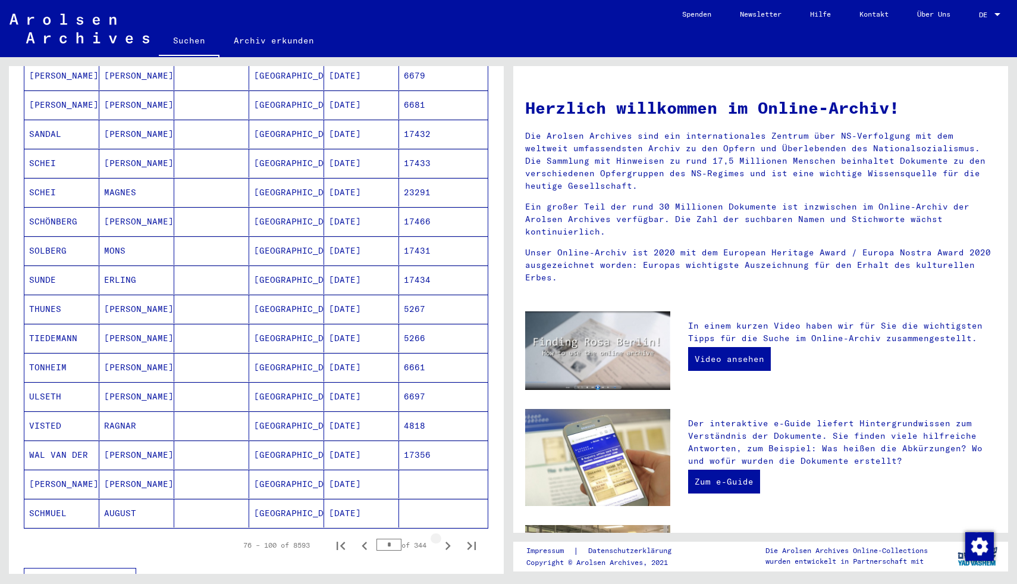
click at [447, 506] on icon "Next page" at bounding box center [448, 545] width 17 height 17
type input "*"
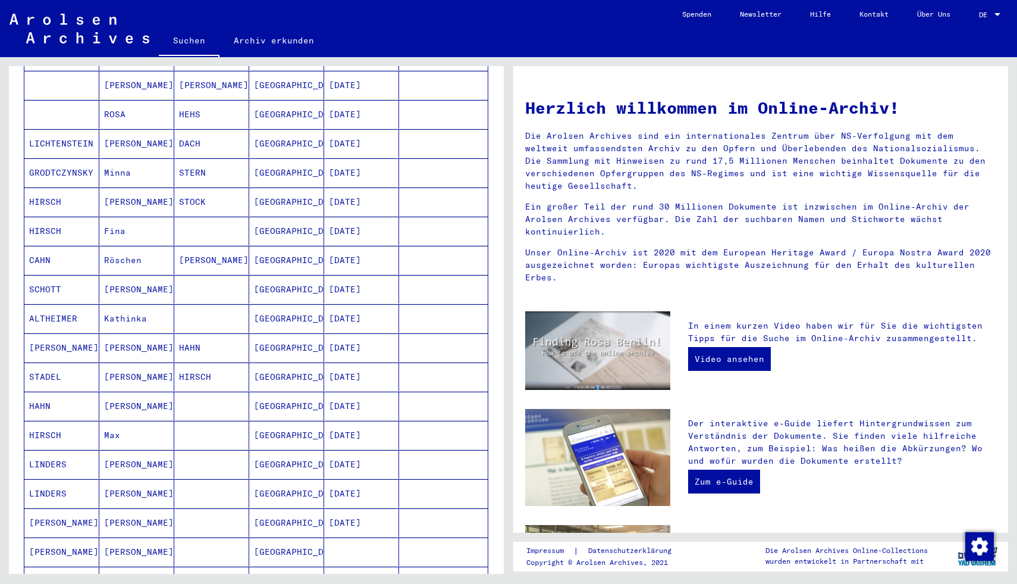
click at [293, 421] on mat-cell "[GEOGRAPHIC_DATA]" at bounding box center [286, 435] width 75 height 29
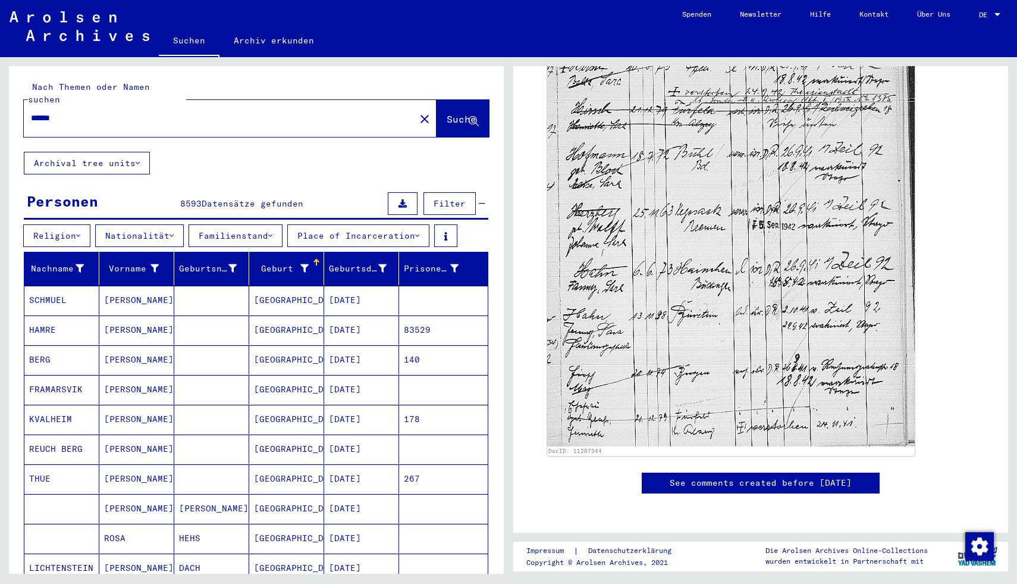
click at [418, 112] on mat-icon "close" at bounding box center [425, 119] width 14 height 14
